Goal: Task Accomplishment & Management: Complete application form

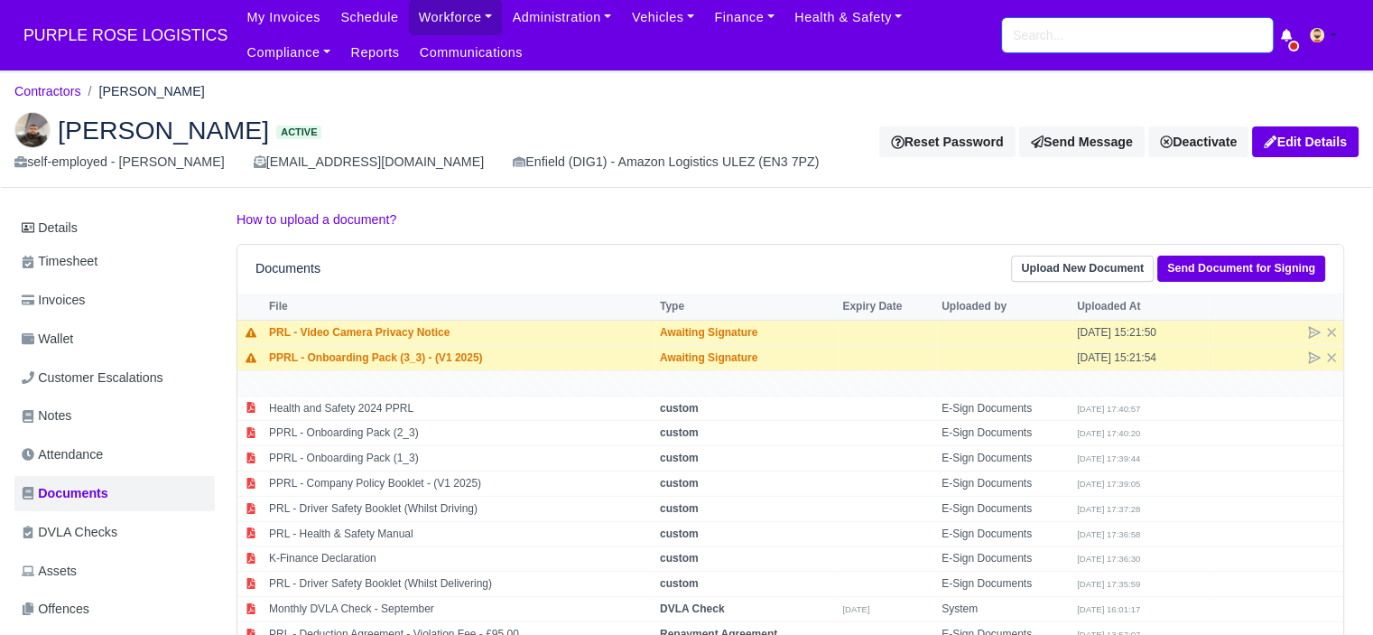
click at [1195, 38] on input "search" at bounding box center [1137, 35] width 271 height 34
type input "nishaun"
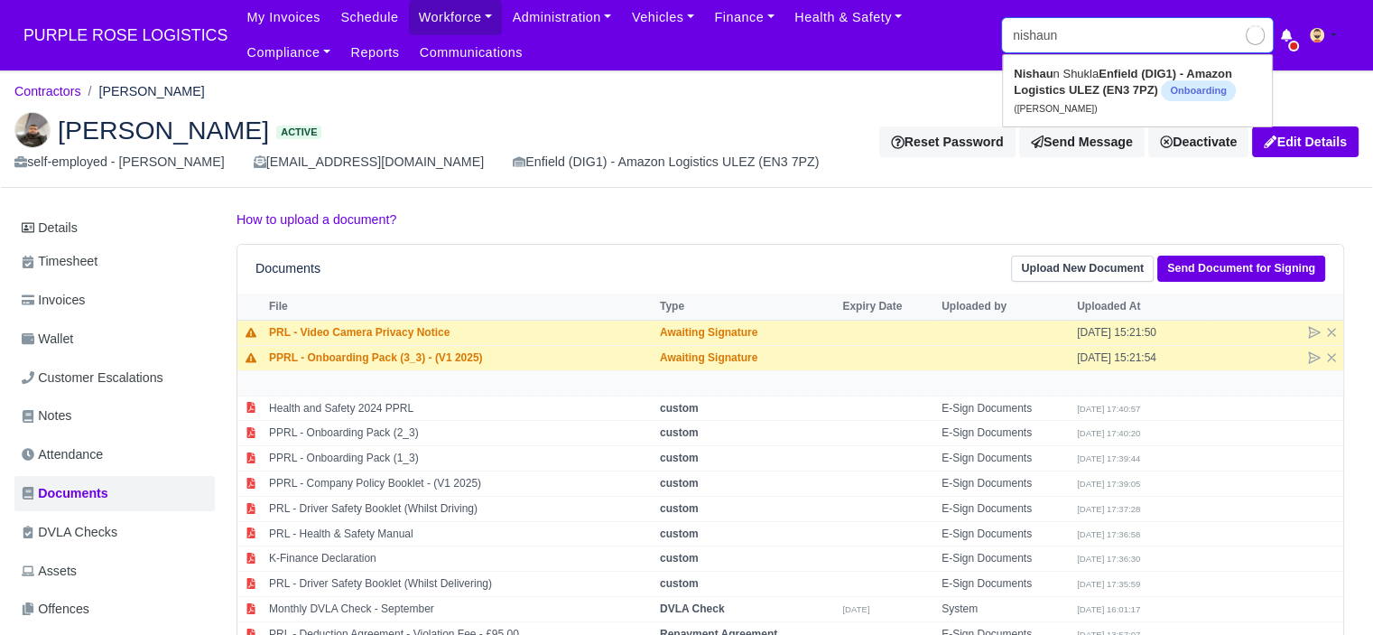
type input "nishaun Shukla"
click at [1145, 105] on link "Nishaun Shukla Enfield (DIG1) - Amazon Logistics ULEZ (EN3 7PZ) Onboarding (Nis…" at bounding box center [1137, 91] width 269 height 62
type input "[PERSON_NAME]"
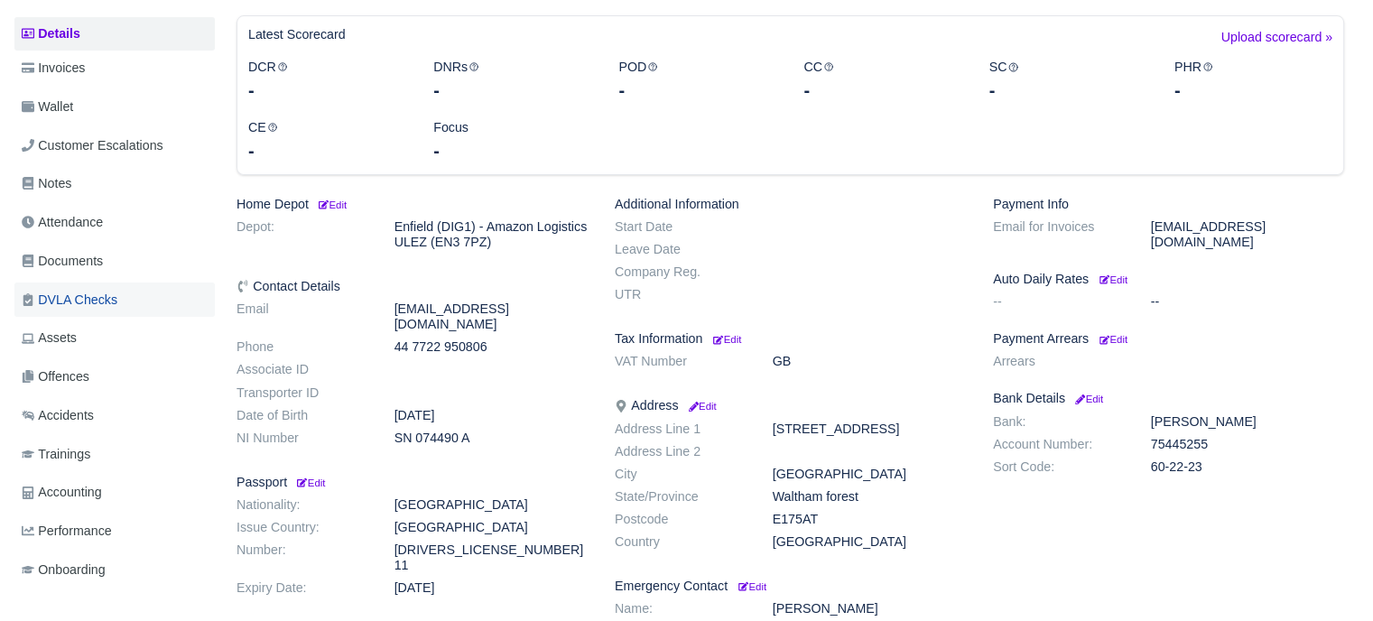
scroll to position [271, 0]
drag, startPoint x: 79, startPoint y: 259, endPoint x: 140, endPoint y: 266, distance: 61.8
click at [79, 258] on span "Documents" at bounding box center [62, 262] width 81 height 21
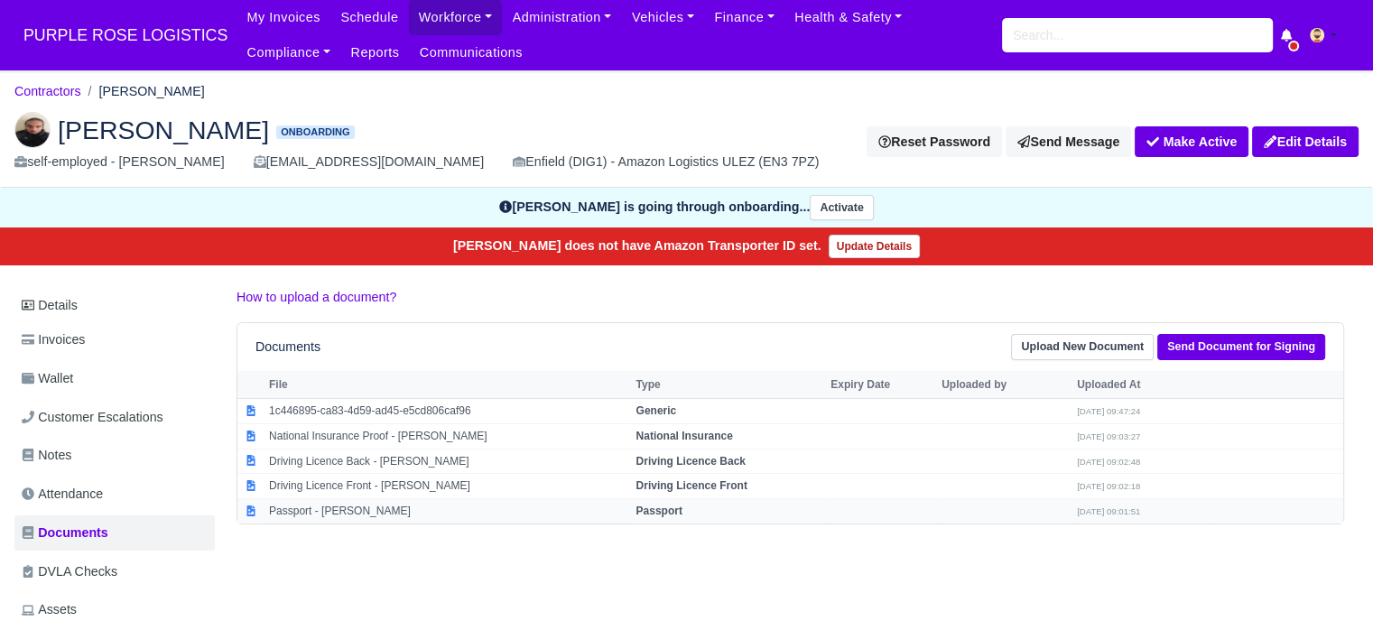
click at [653, 505] on strong "Passport" at bounding box center [659, 511] width 46 height 13
select select "passport"
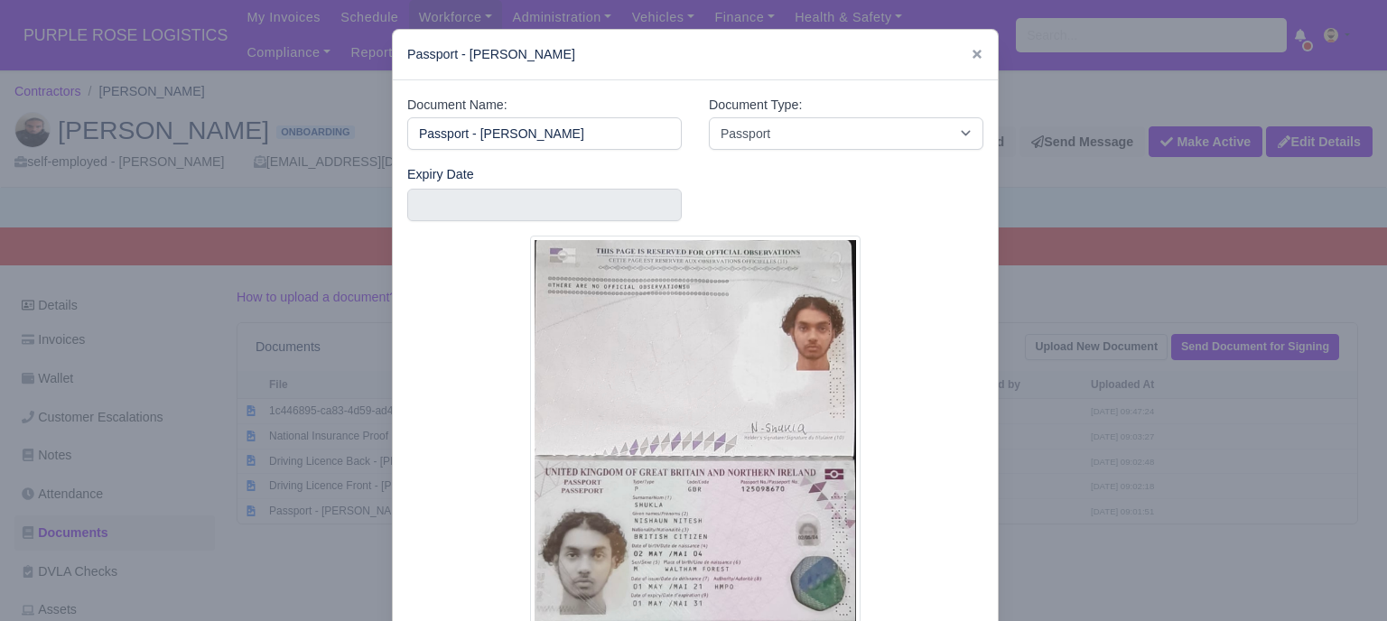
click at [1039, 382] on div at bounding box center [693, 310] width 1387 height 621
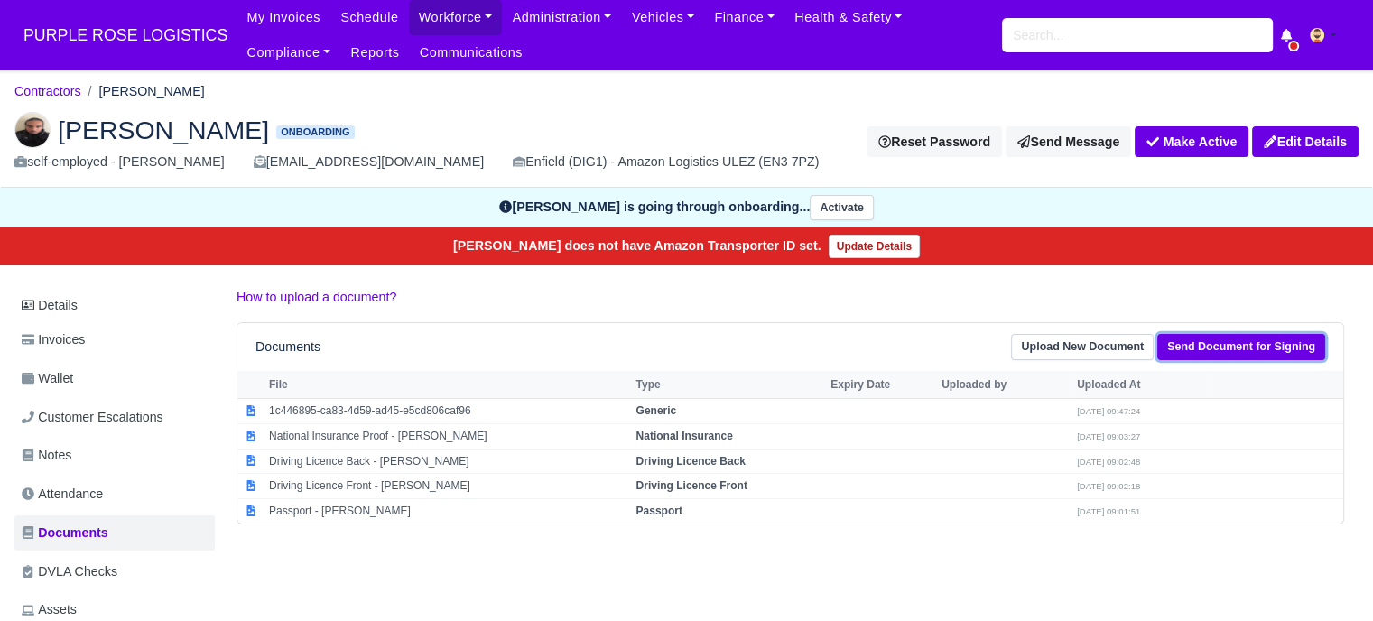
drag, startPoint x: 1248, startPoint y: 337, endPoint x: 1232, endPoint y: 338, distance: 16.3
click at [1249, 337] on link "Send Document for Signing" at bounding box center [1242, 347] width 168 height 26
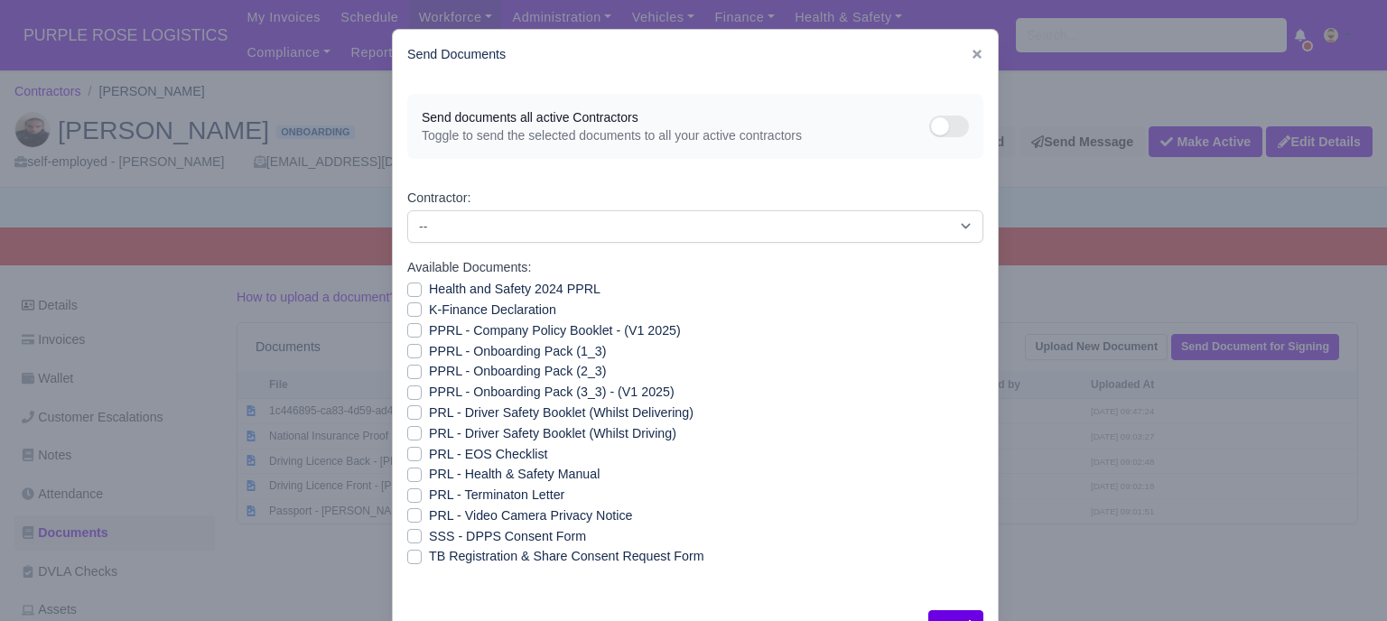
click at [414, 288] on div "Health and Safety 2024 PPRL" at bounding box center [695, 289] width 576 height 21
click at [429, 310] on label "K-Finance Declaration" at bounding box center [492, 310] width 127 height 21
click at [408, 310] on input "K-Finance Declaration" at bounding box center [414, 307] width 14 height 14
checkbox input "true"
click at [429, 333] on label "PPRL - Company Policy Booklet - (V1 2025)" at bounding box center [555, 331] width 252 height 21
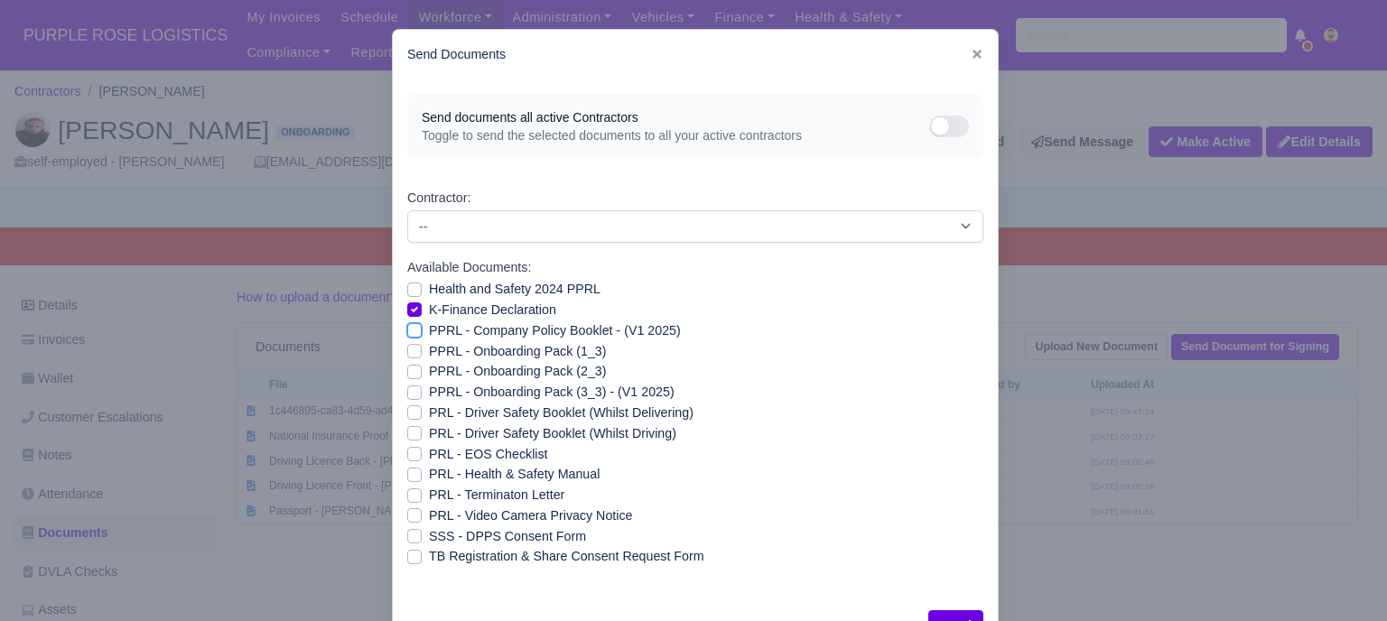
click at [408, 333] on input "PPRL - Company Policy Booklet - (V1 2025)" at bounding box center [414, 328] width 14 height 14
checkbox input "true"
click at [429, 289] on label "Health and Safety 2024 PPRL" at bounding box center [515, 289] width 172 height 21
click at [410, 289] on input "Health and Safety 2024 PPRL" at bounding box center [414, 286] width 14 height 14
checkbox input "true"
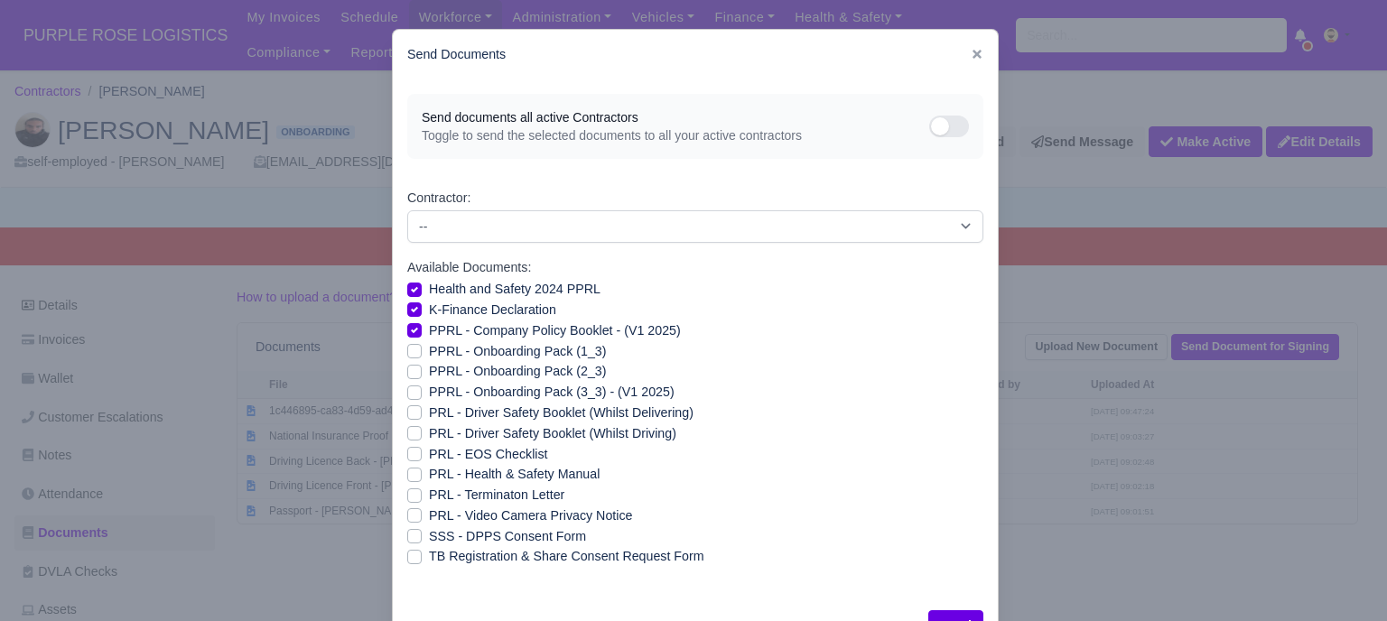
click at [429, 357] on label "PPRL - Onboarding Pack (1_3)" at bounding box center [517, 351] width 177 height 21
click at [408, 356] on input "PPRL - Onboarding Pack (1_3)" at bounding box center [414, 348] width 14 height 14
checkbox input "true"
drag, startPoint x: 409, startPoint y: 373, endPoint x: 409, endPoint y: 386, distance: 12.6
click at [429, 375] on label "PPRL - Onboarding Pack (2_3)" at bounding box center [517, 371] width 177 height 21
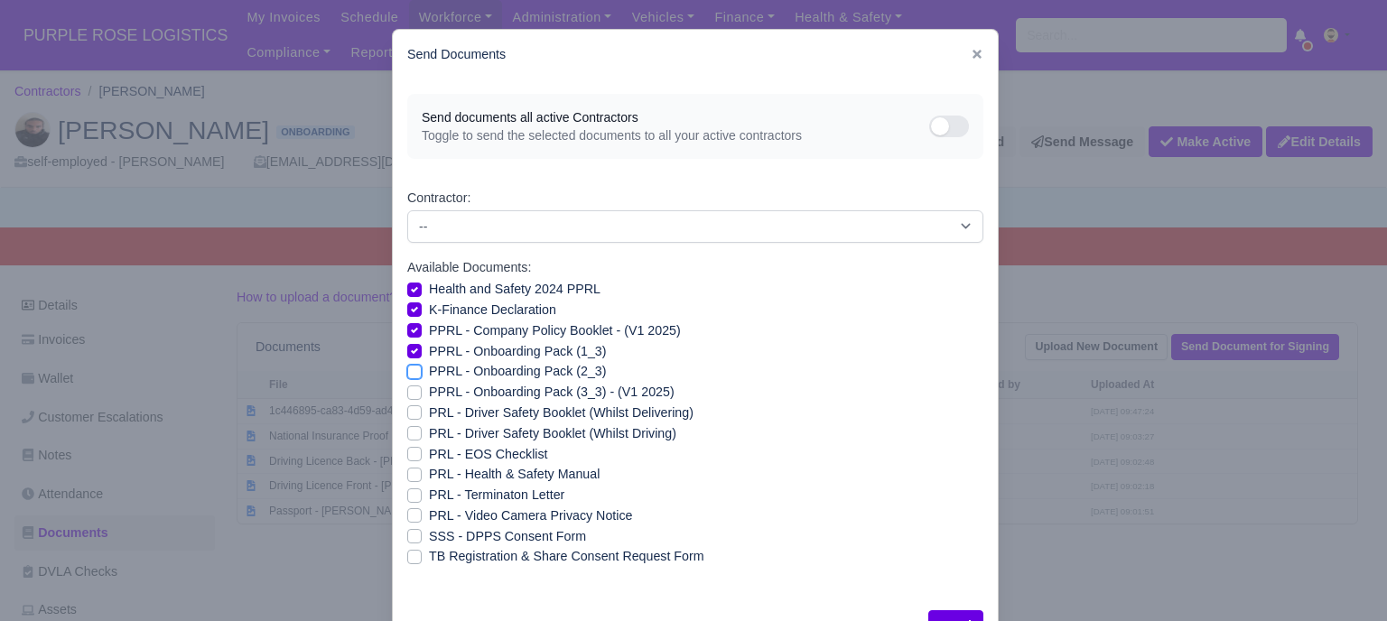
click at [409, 375] on input "PPRL - Onboarding Pack (2_3)" at bounding box center [414, 368] width 14 height 14
checkbox input "true"
drag, startPoint x: 410, startPoint y: 389, endPoint x: 410, endPoint y: 399, distance: 9.9
click at [429, 390] on label "PPRL - Onboarding Pack (3_3) - (V1 2025)" at bounding box center [552, 392] width 246 height 21
click at [410, 390] on input "PPRL - Onboarding Pack (3_3) - (V1 2025)" at bounding box center [414, 389] width 14 height 14
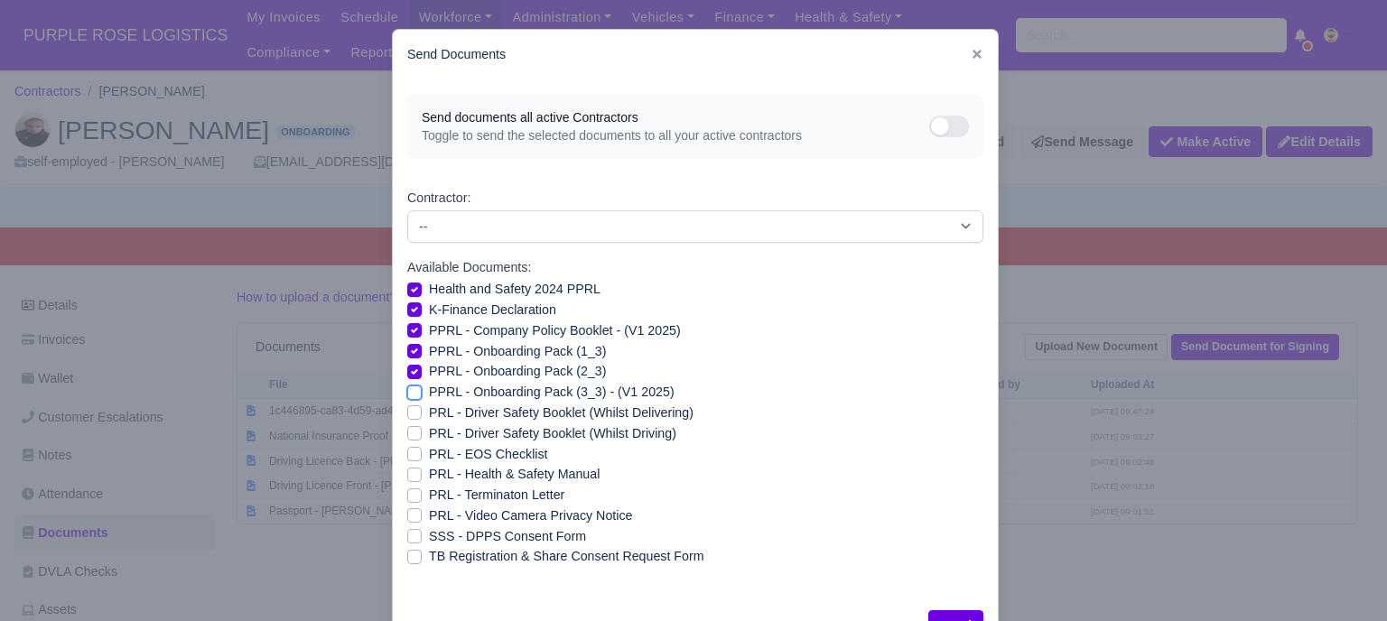
checkbox input "true"
drag, startPoint x: 410, startPoint y: 412, endPoint x: 410, endPoint y: 424, distance: 12.6
click at [429, 413] on label "PRL - Driver Safety Booklet (Whilst Delivering)" at bounding box center [561, 413] width 265 height 21
click at [410, 413] on input "PRL - Driver Safety Booklet (Whilst Delivering)" at bounding box center [414, 410] width 14 height 14
checkbox input "true"
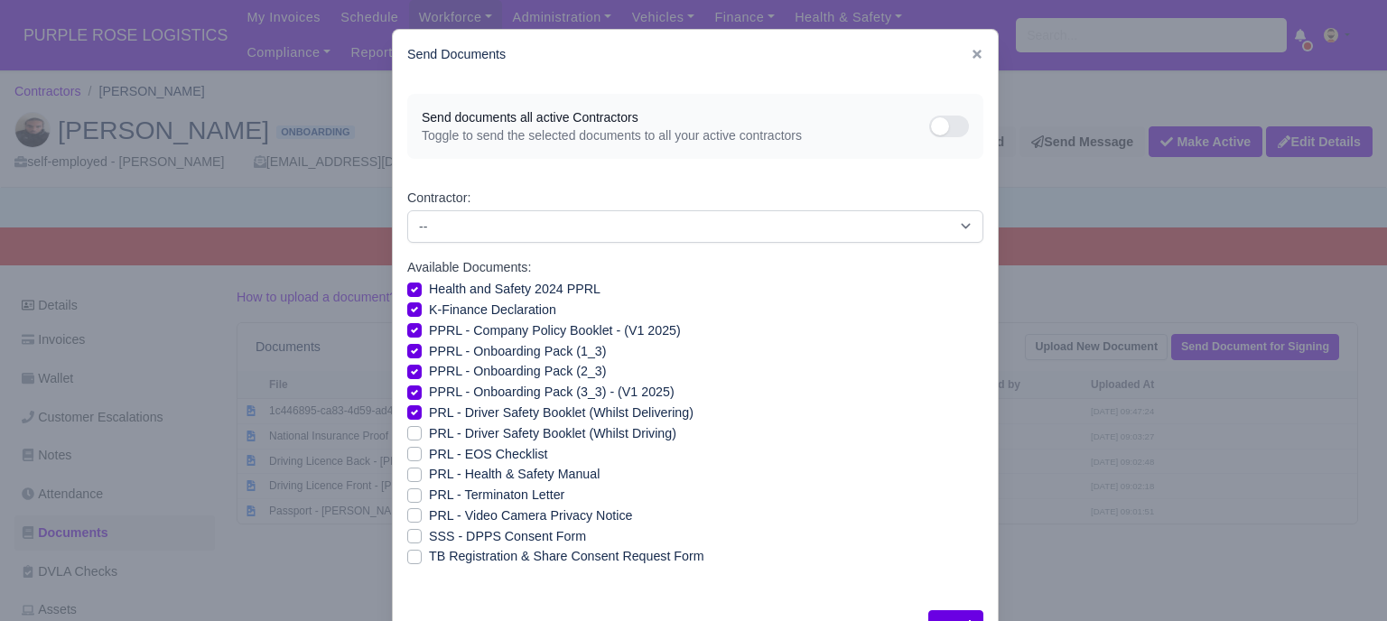
click at [429, 433] on label "PRL - Driver Safety Booklet (Whilst Driving)" at bounding box center [552, 433] width 247 height 21
click at [409, 433] on input "PRL - Driver Safety Booklet (Whilst Driving)" at bounding box center [414, 430] width 14 height 14
checkbox input "true"
click at [429, 480] on label "PRL - Health & Safety Manual" at bounding box center [514, 474] width 171 height 21
click at [412, 479] on input "PRL - Health & Safety Manual" at bounding box center [414, 471] width 14 height 14
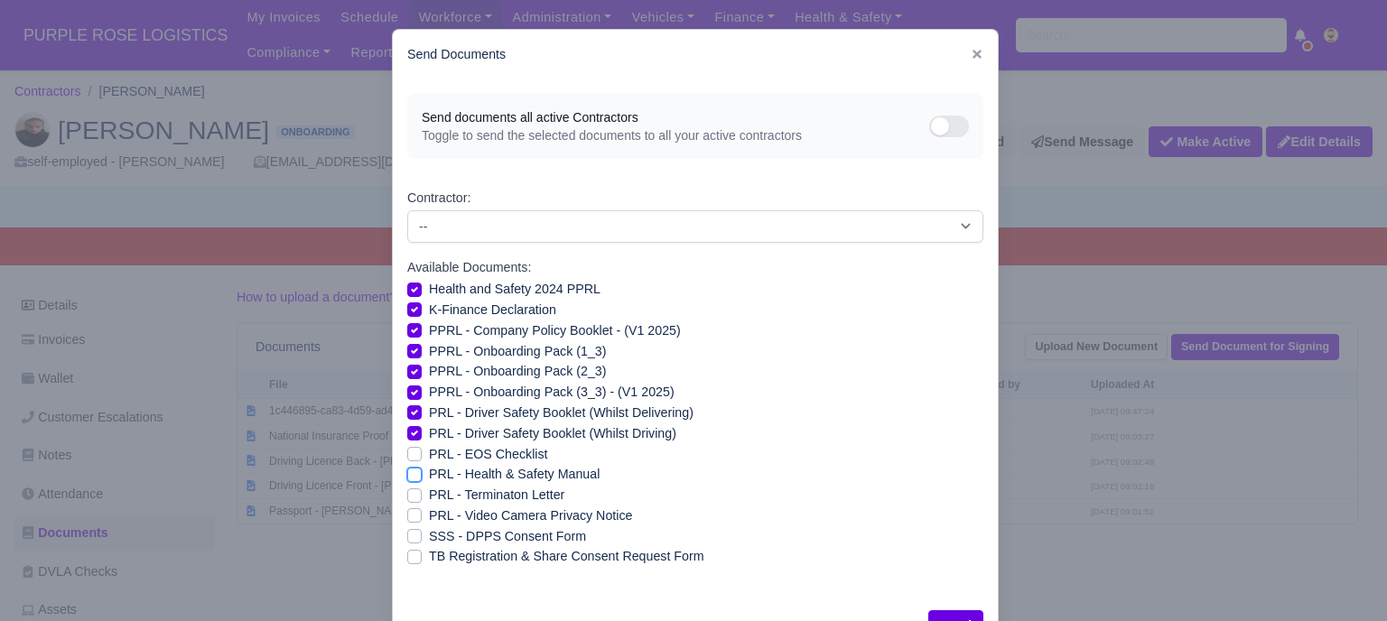
checkbox input "true"
click at [429, 516] on label "PRL - Video Camera Privacy Notice" at bounding box center [530, 516] width 203 height 21
click at [408, 516] on input "PRL - Video Camera Privacy Notice" at bounding box center [414, 513] width 14 height 14
checkbox input "true"
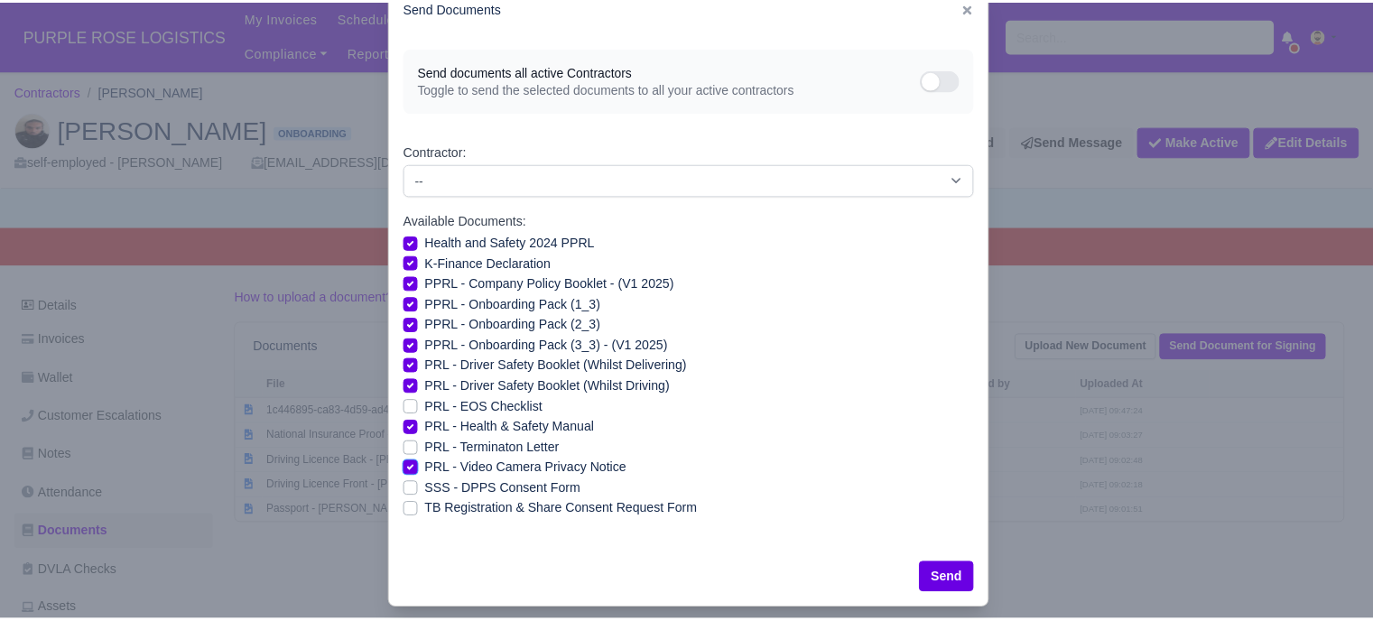
scroll to position [65, 0]
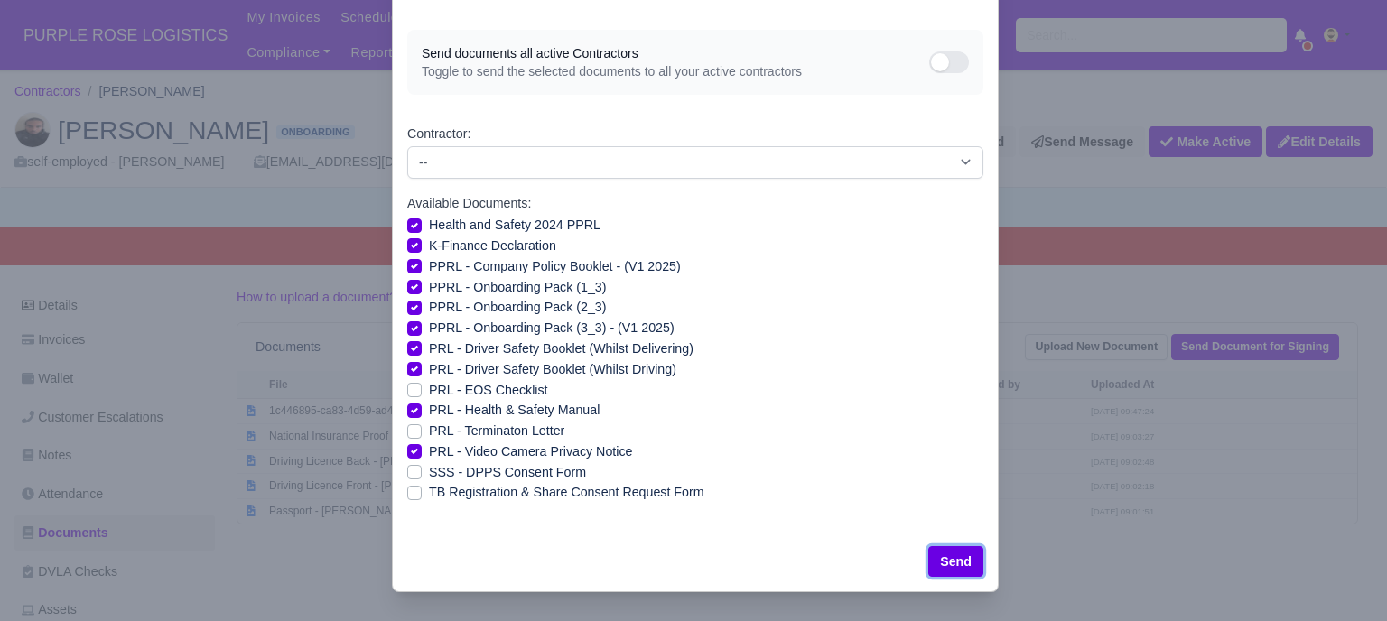
click at [943, 559] on button "Send" at bounding box center [955, 561] width 55 height 31
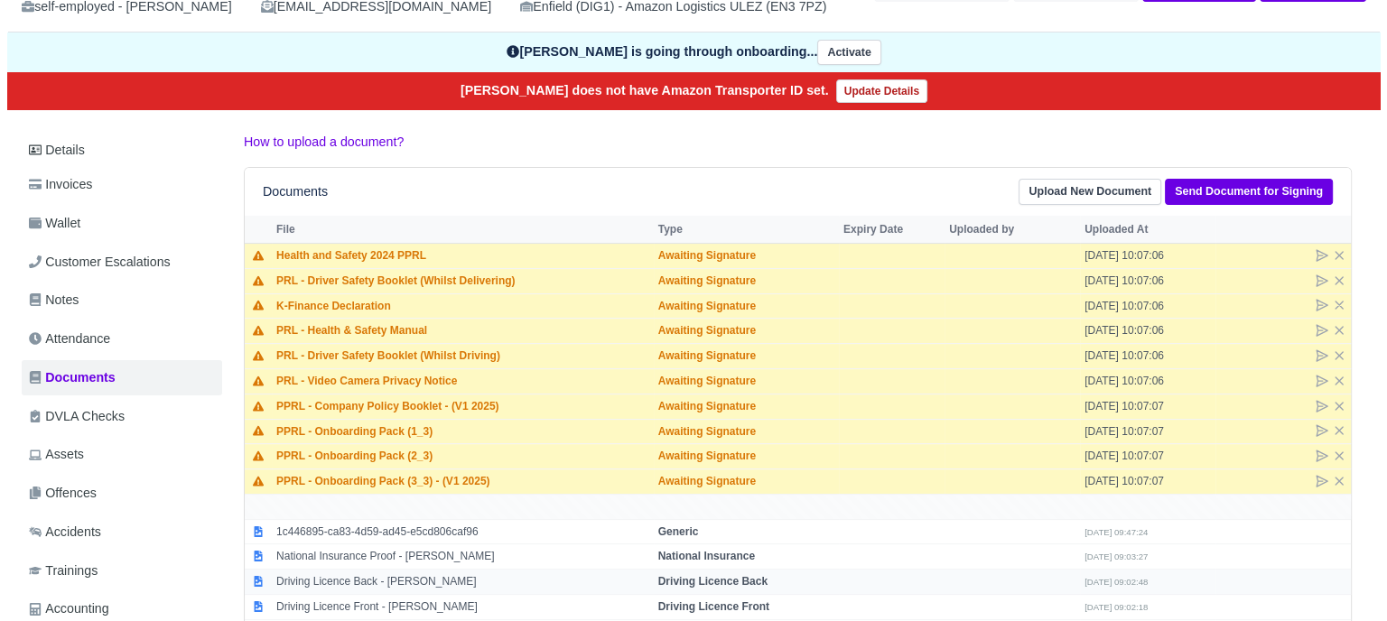
scroll to position [271, 0]
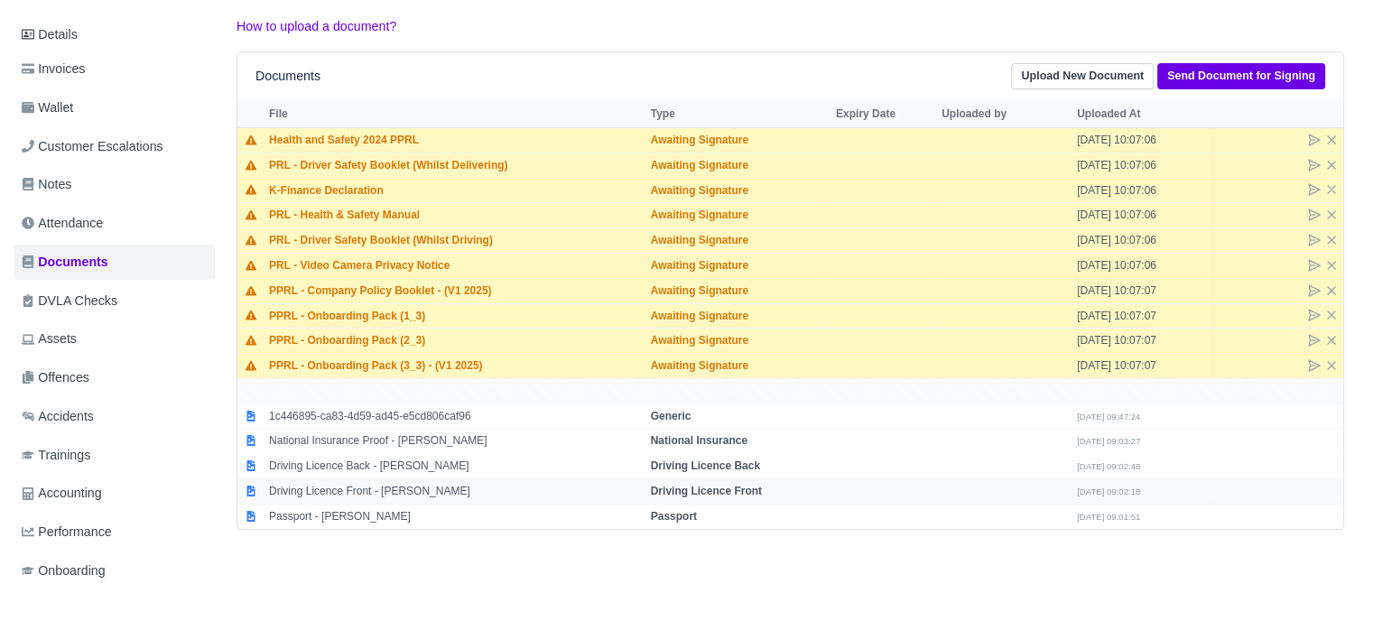
click at [712, 485] on strong "Driving Licence Front" at bounding box center [706, 491] width 111 height 13
select select "driving-licence-front"
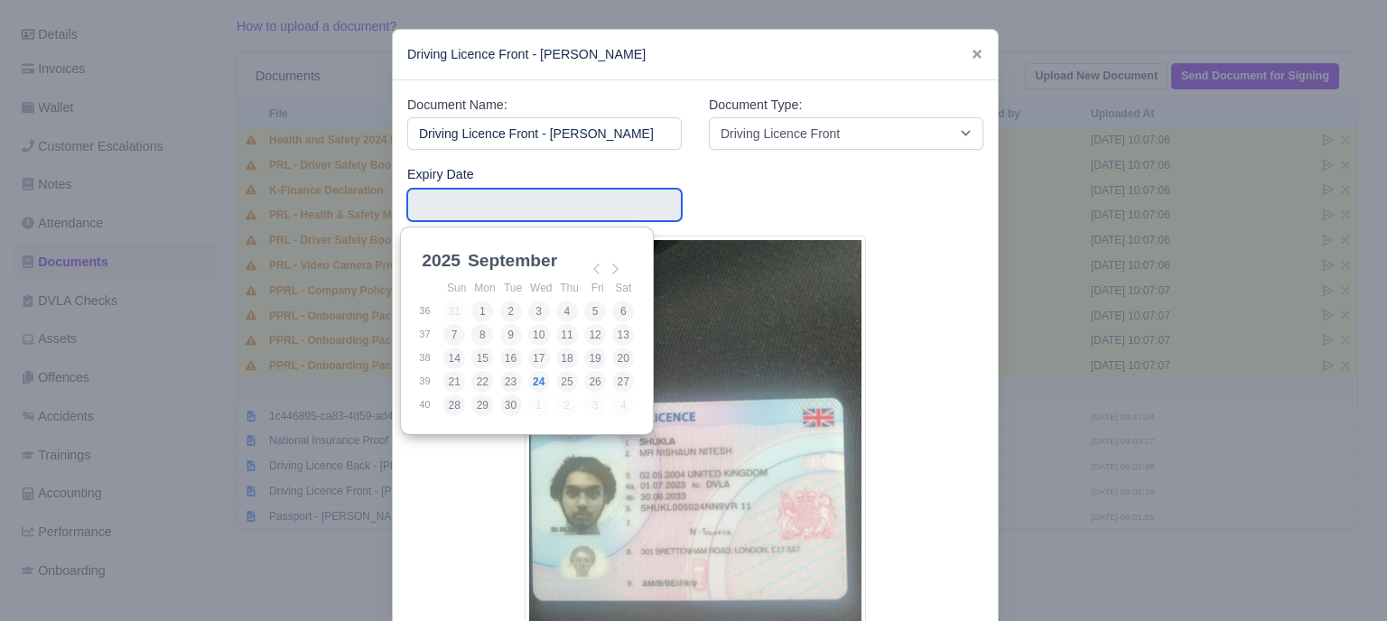
click at [563, 216] on input "Use the arrow keys to pick a date" at bounding box center [544, 205] width 274 height 33
click at [451, 270] on select "2025 2026 2027 2028 2029 2030 2031 2032 2033 2034 2035 2036 2037 2038 2039 2040…" at bounding box center [458, 271] width 81 height 38
click at [550, 258] on select "January February March April May June July August September October November De…" at bounding box center [524, 271] width 120 height 38
type input "2033-06-30"
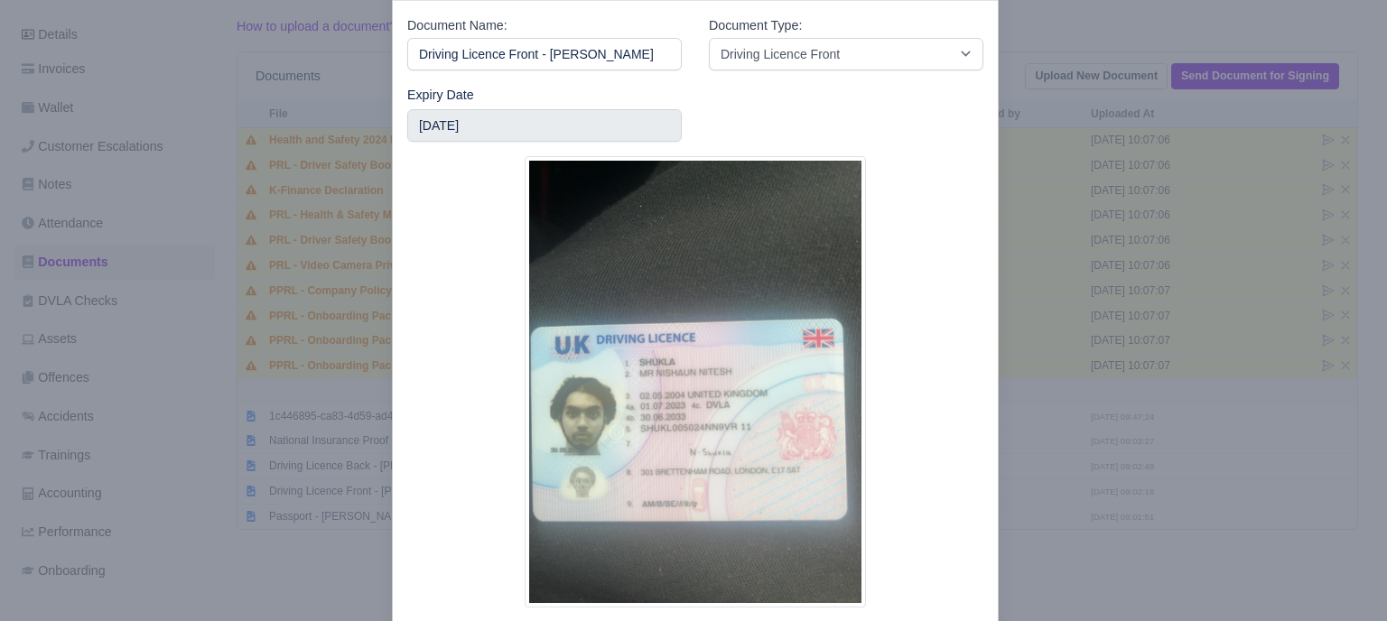
scroll to position [172, 0]
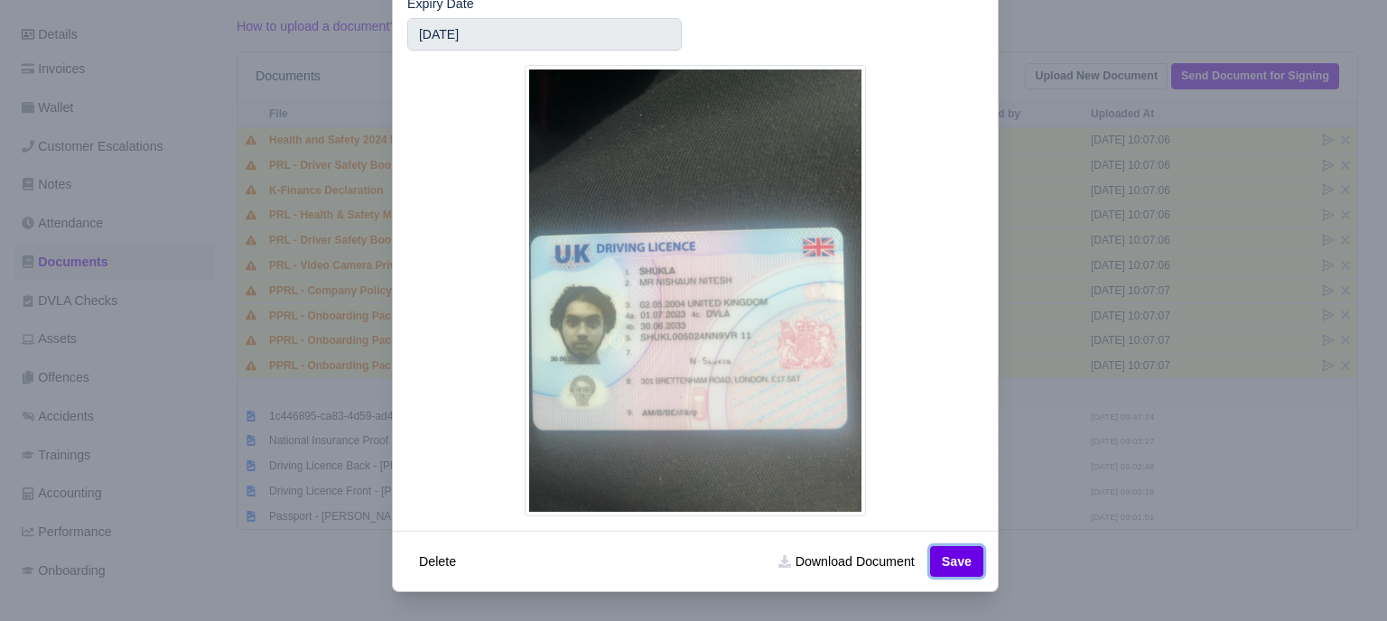
click at [944, 548] on button "Save" at bounding box center [956, 561] width 53 height 31
